Goal: Task Accomplishment & Management: Use online tool/utility

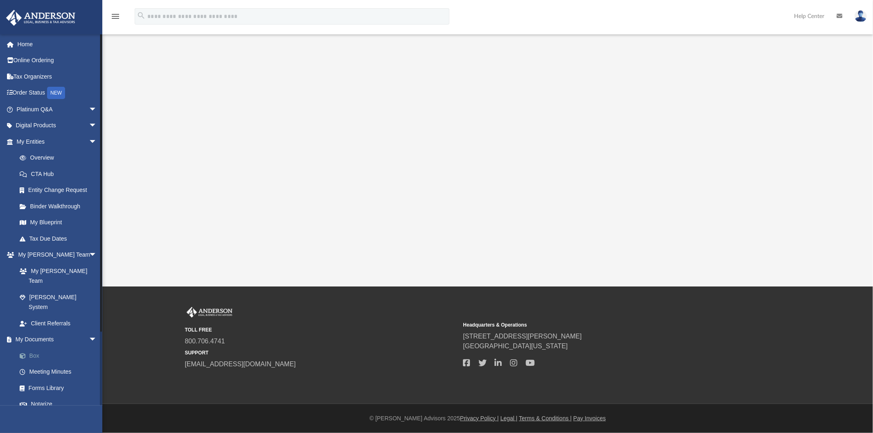
click at [41, 347] on link "Box" at bounding box center [60, 355] width 98 height 16
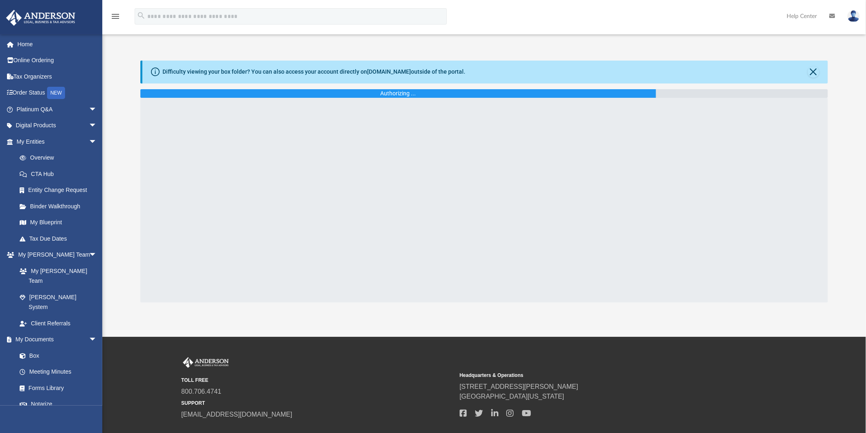
click at [817, 78] on div "Difficulty viewing your box folder? You can also access your account directly o…" at bounding box center [484, 72] width 685 height 23
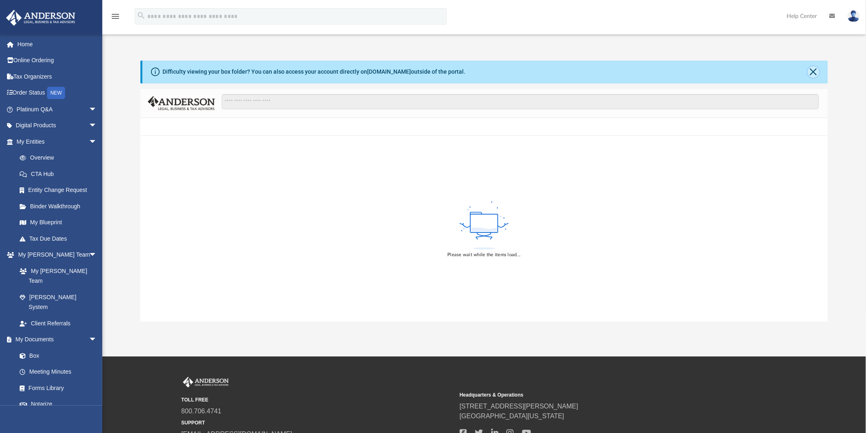
click at [816, 72] on button "Close" at bounding box center [813, 71] width 11 height 11
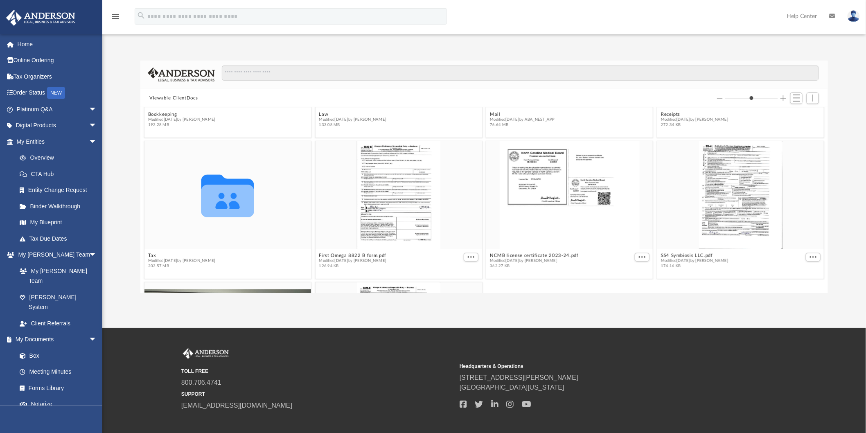
scroll to position [136, 0]
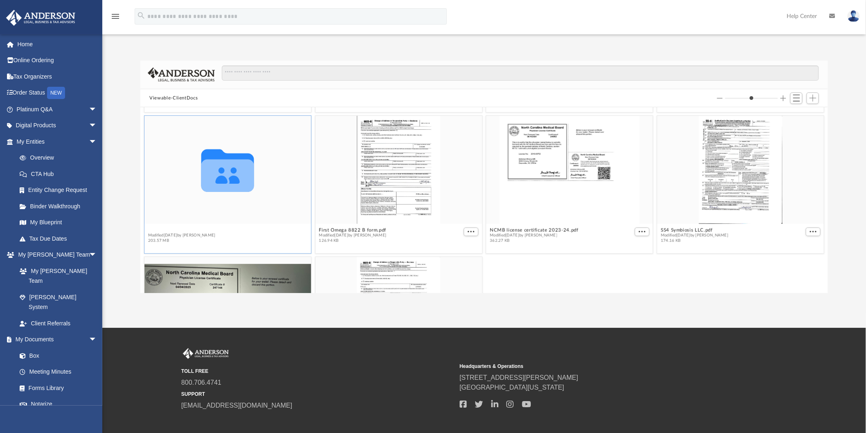
click at [155, 229] on button "Tax" at bounding box center [182, 230] width 68 height 5
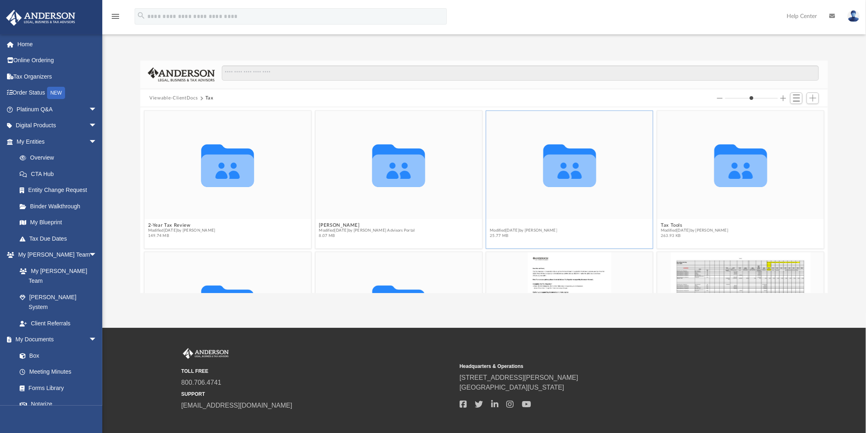
click at [490, 223] on button "Personal" at bounding box center [524, 225] width 68 height 5
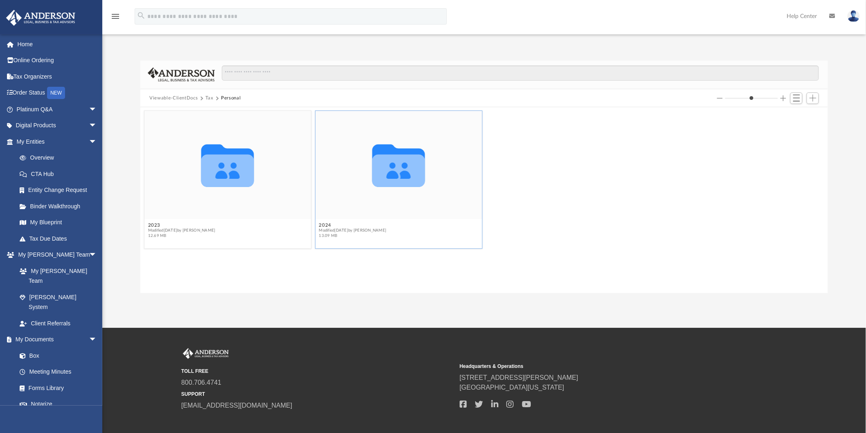
click at [323, 228] on span "Modified [DATE] by [PERSON_NAME]" at bounding box center [353, 230] width 68 height 5
click at [323, 224] on button "2024" at bounding box center [353, 225] width 68 height 5
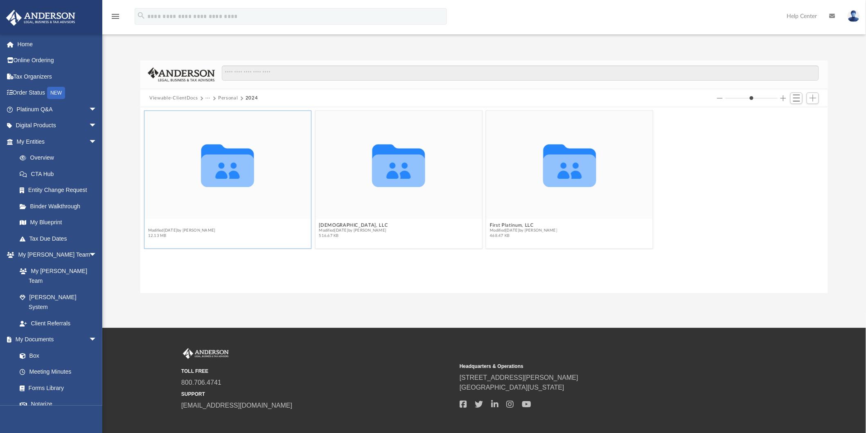
click at [177, 223] on button "1040 Client upload" at bounding box center [182, 225] width 68 height 5
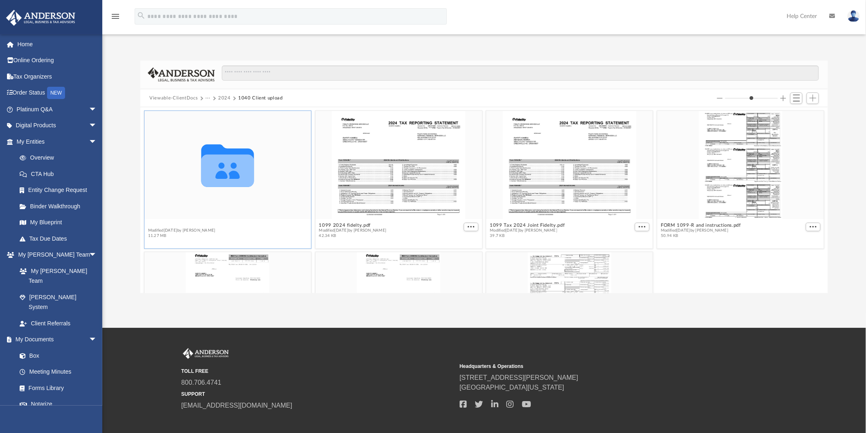
click at [164, 223] on button "Abhishek" at bounding box center [182, 225] width 68 height 5
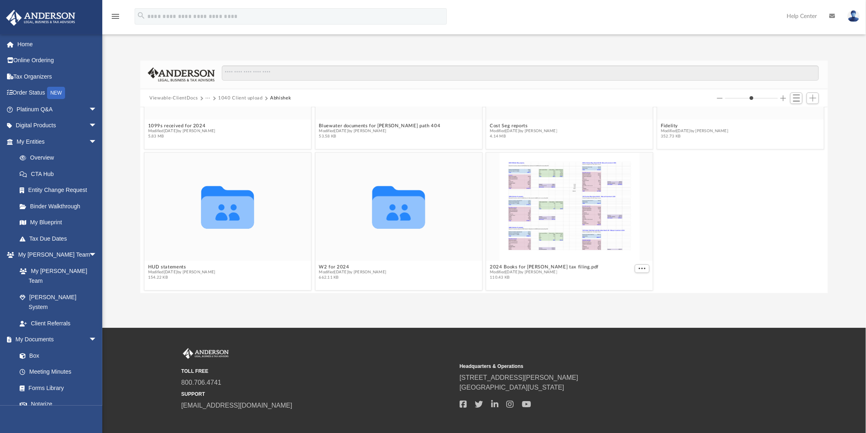
scroll to position [100, 0]
click at [808, 99] on button "Add" at bounding box center [813, 97] width 12 height 11
click at [796, 115] on li "Upload" at bounding box center [801, 115] width 26 height 9
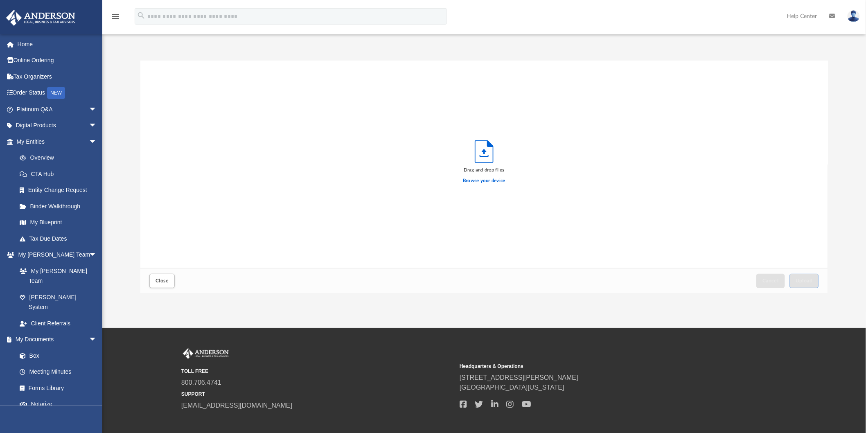
scroll to position [201, 681]
click at [473, 180] on label "Browse your device" at bounding box center [484, 180] width 43 height 7
click at [0, 0] on input "Browse your device" at bounding box center [0, 0] width 0 height 0
click at [799, 281] on span "Upload" at bounding box center [804, 280] width 17 height 5
click at [165, 284] on button "Close" at bounding box center [161, 281] width 25 height 14
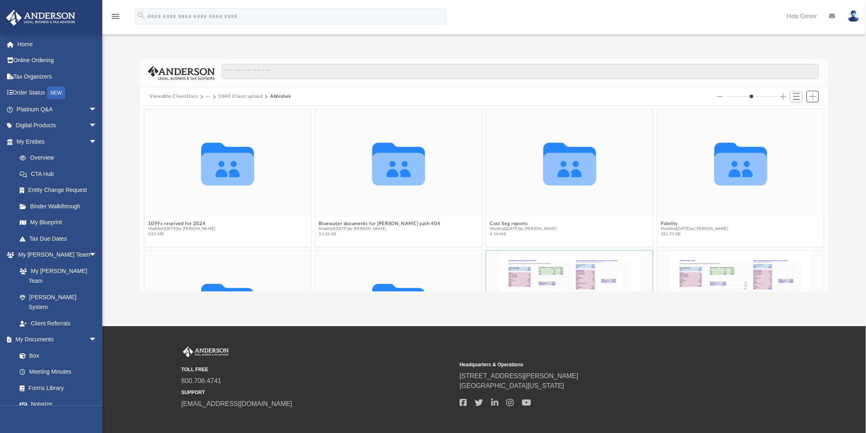
scroll to position [0, 0]
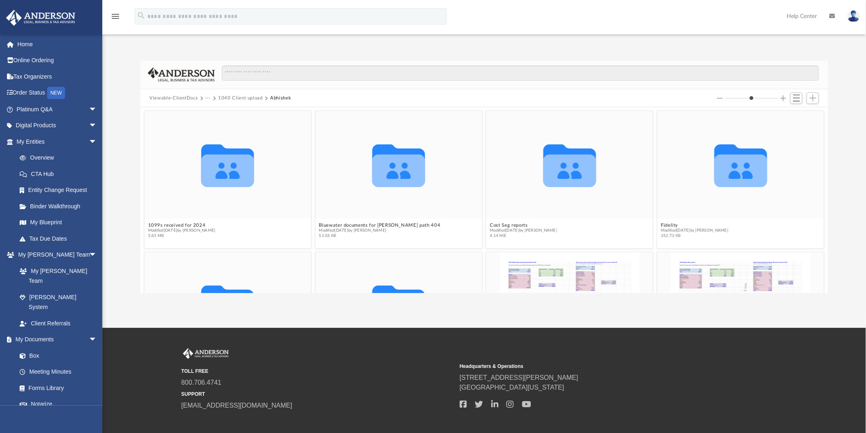
click at [248, 97] on button "1040 Client upload" at bounding box center [240, 98] width 45 height 7
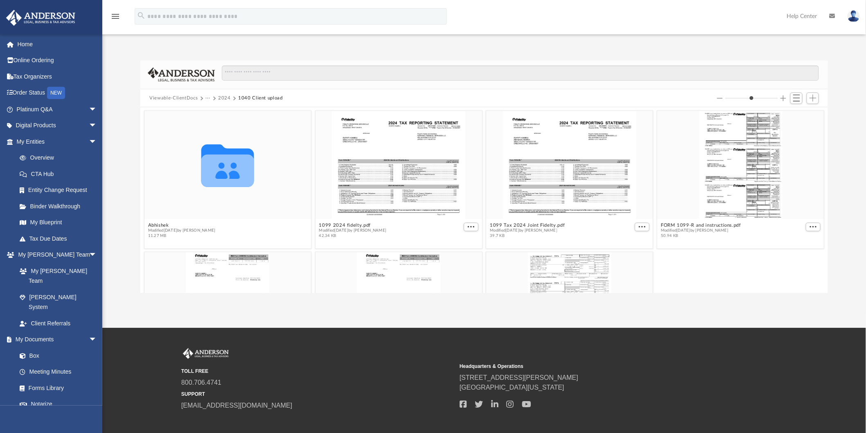
click at [218, 95] on button "2024" at bounding box center [224, 98] width 13 height 7
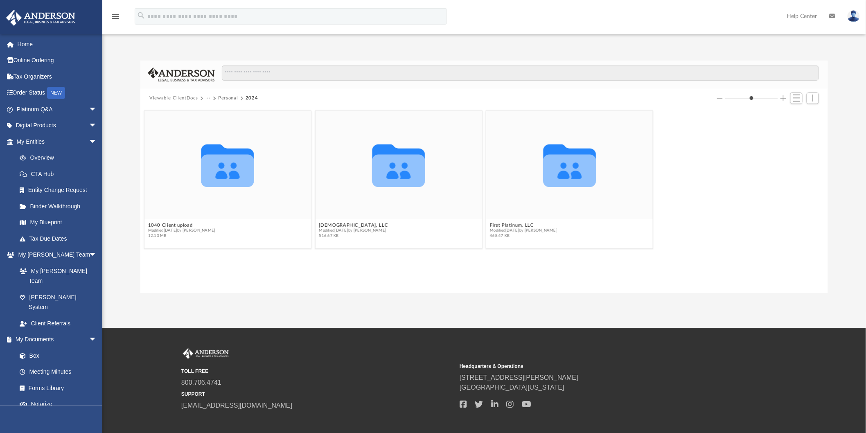
click at [247, 99] on button "2024" at bounding box center [252, 98] width 13 height 7
click at [226, 99] on button "Personal" at bounding box center [228, 98] width 20 height 7
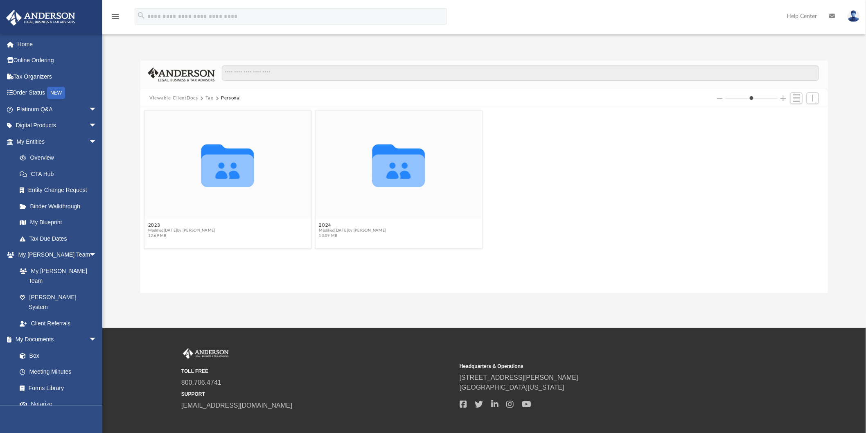
click at [212, 99] on button "Tax" at bounding box center [209, 98] width 8 height 7
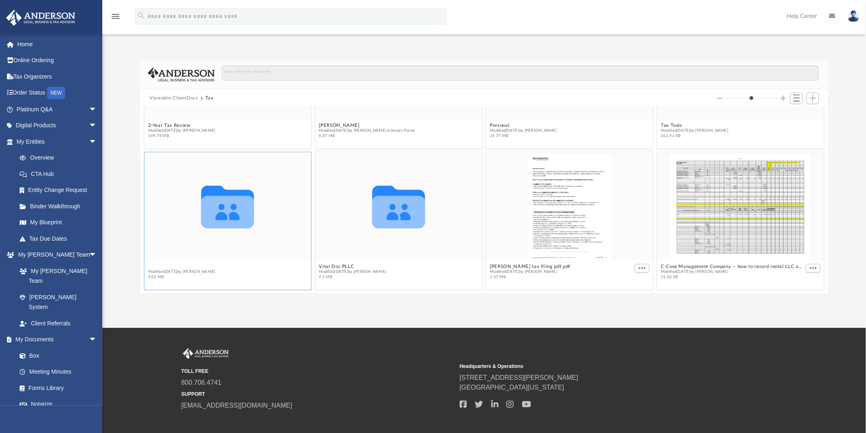
scroll to position [96, 0]
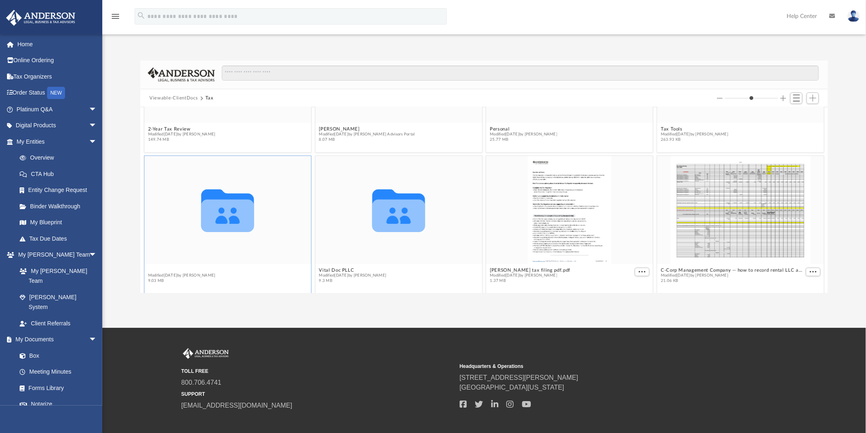
click at [168, 265] on div "Collaborated Folder 2-Year Tax Review Modified [DATE] by Barley Bowler 149.74 M…" at bounding box center [484, 200] width 688 height 186
click at [156, 269] on button "VISTA LLC" at bounding box center [182, 270] width 68 height 5
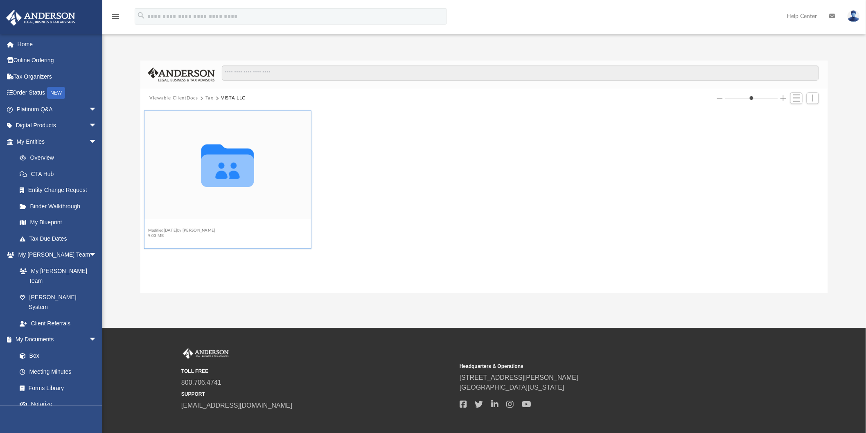
click at [156, 226] on button "2024" at bounding box center [182, 225] width 68 height 5
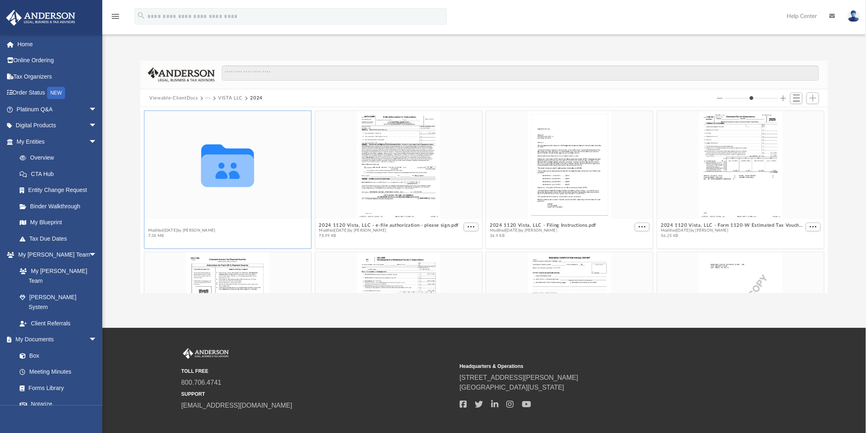
click at [166, 223] on button "Supporting Docs" at bounding box center [182, 225] width 68 height 5
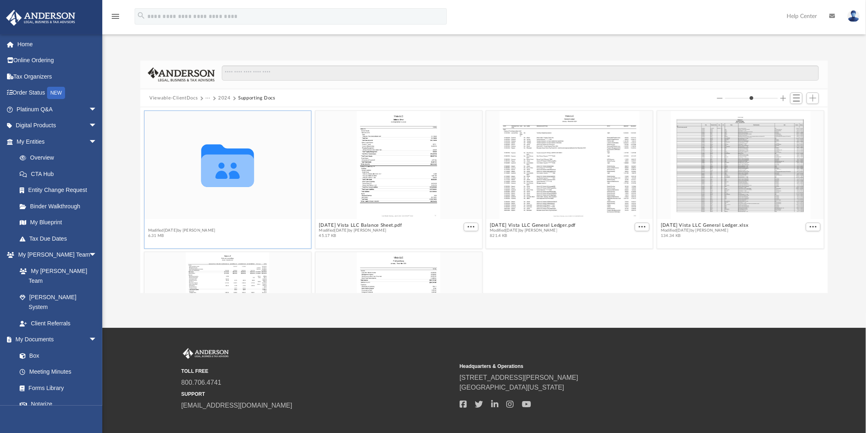
click at [151, 225] on button "Digital Tax Organizer" at bounding box center [182, 225] width 68 height 5
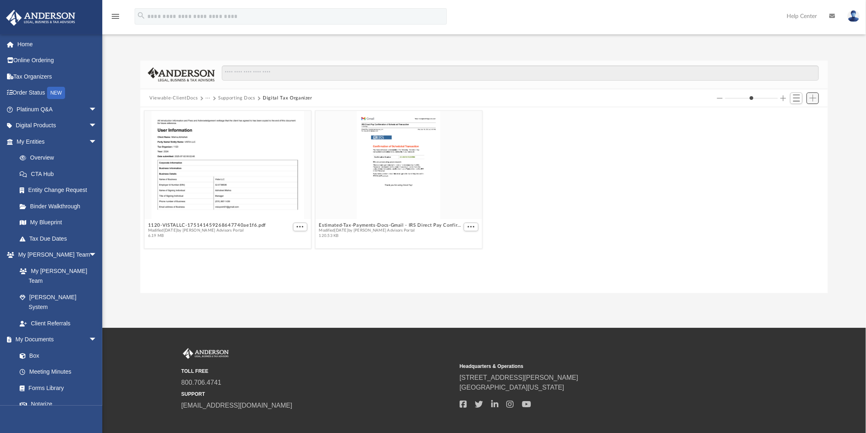
click at [812, 99] on span "Add" at bounding box center [813, 98] width 7 height 7
click at [793, 113] on li "Upload" at bounding box center [801, 115] width 26 height 9
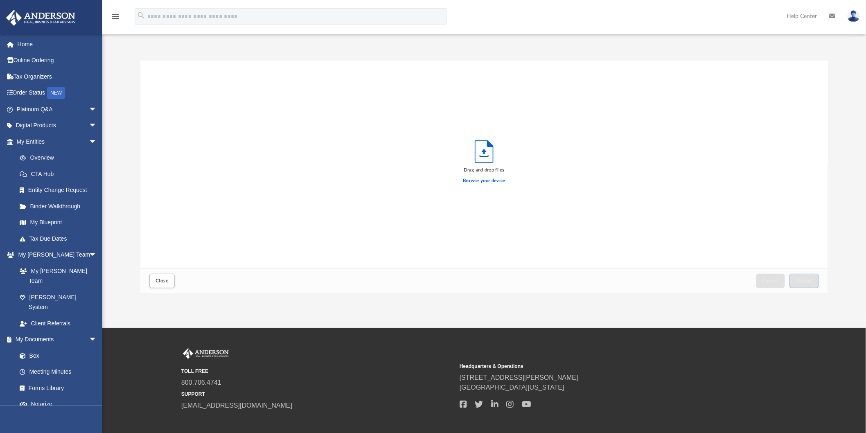
scroll to position [201, 681]
click at [486, 181] on label "Browse your device" at bounding box center [484, 180] width 43 height 7
click at [0, 0] on input "Browse your device" at bounding box center [0, 0] width 0 height 0
click at [797, 283] on span "Upload" at bounding box center [804, 280] width 17 height 5
click at [162, 284] on button "Close" at bounding box center [161, 281] width 25 height 14
